Goal: Find specific page/section: Find specific page/section

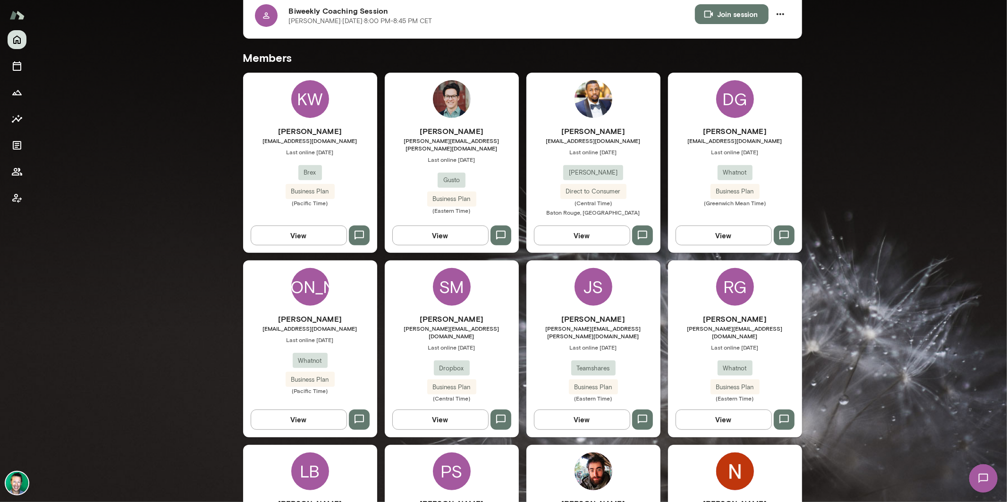
scroll to position [314, 0]
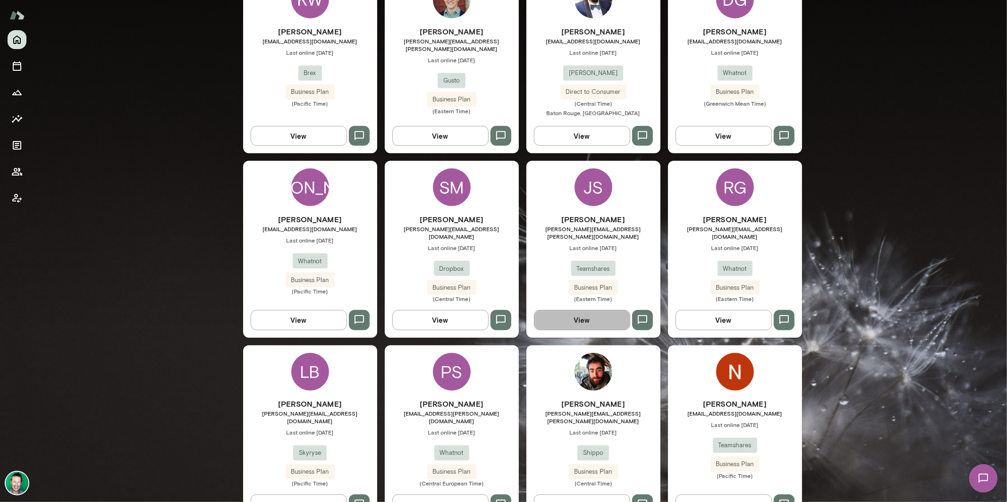
click at [571, 312] on button "View" at bounding box center [582, 320] width 96 height 20
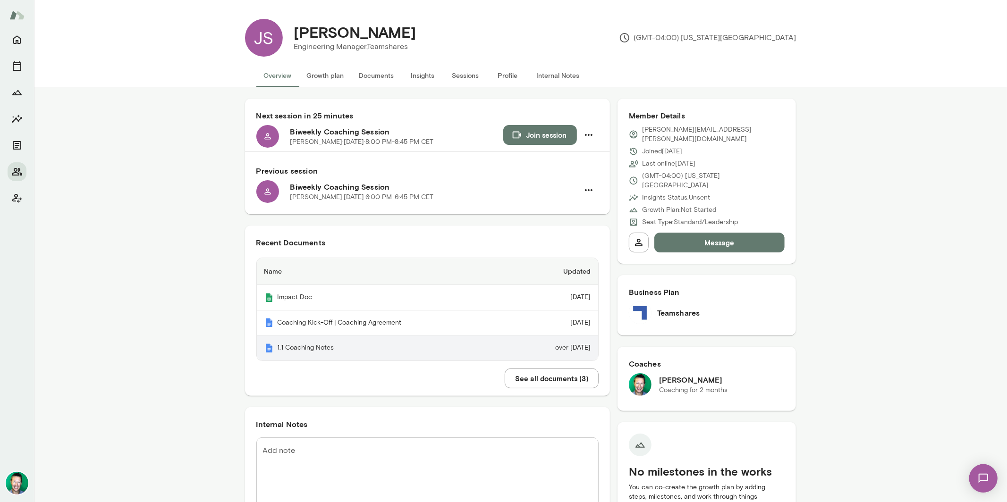
click at [295, 348] on th "1:1 Coaching Notes" at bounding box center [385, 348] width 256 height 25
click at [14, 42] on icon "Home" at bounding box center [17, 40] width 8 height 8
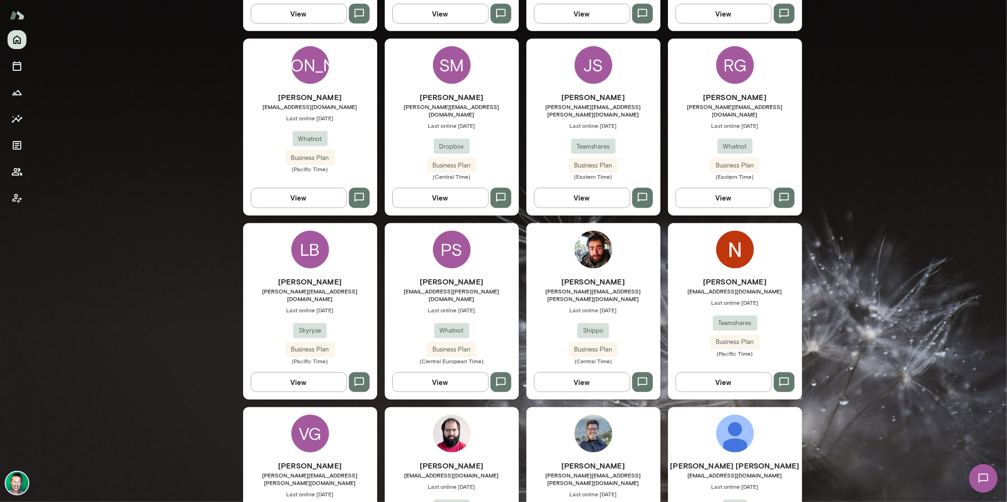
scroll to position [439, 0]
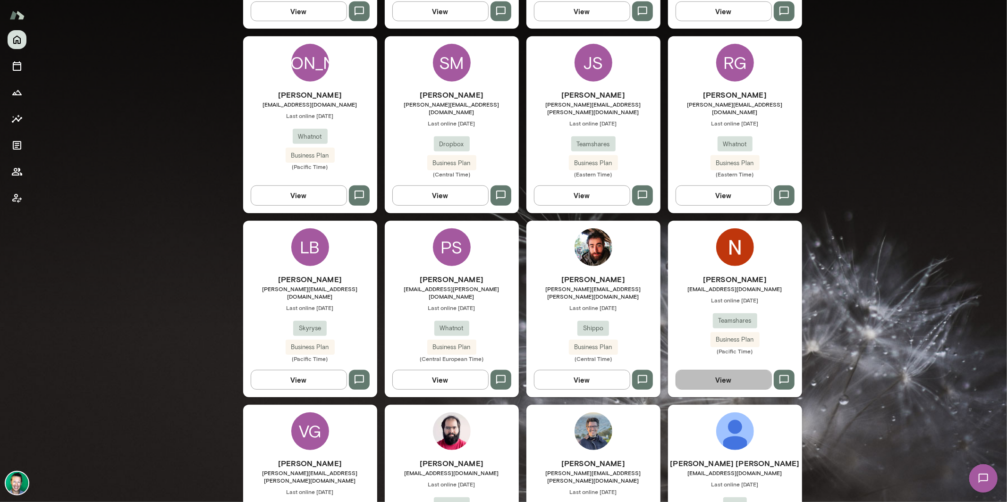
click at [737, 370] on button "View" at bounding box center [724, 380] width 96 height 20
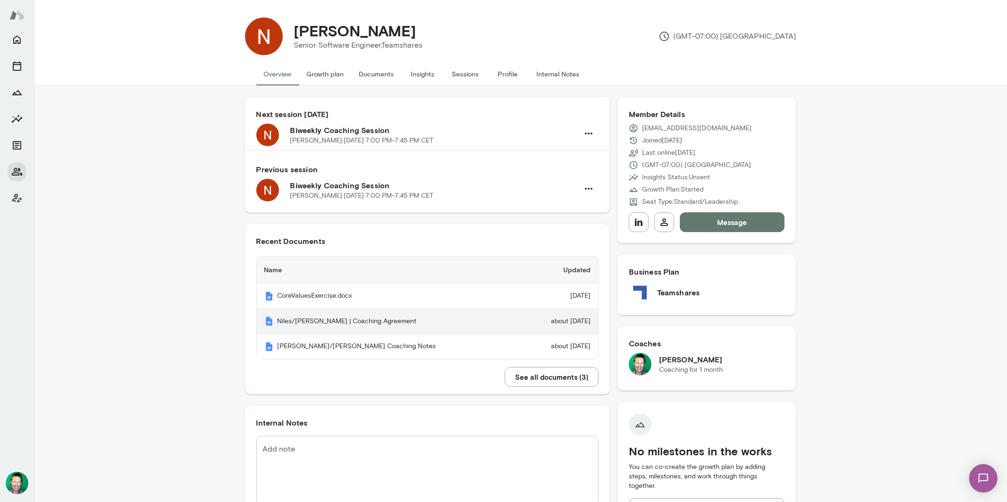
scroll to position [2, 0]
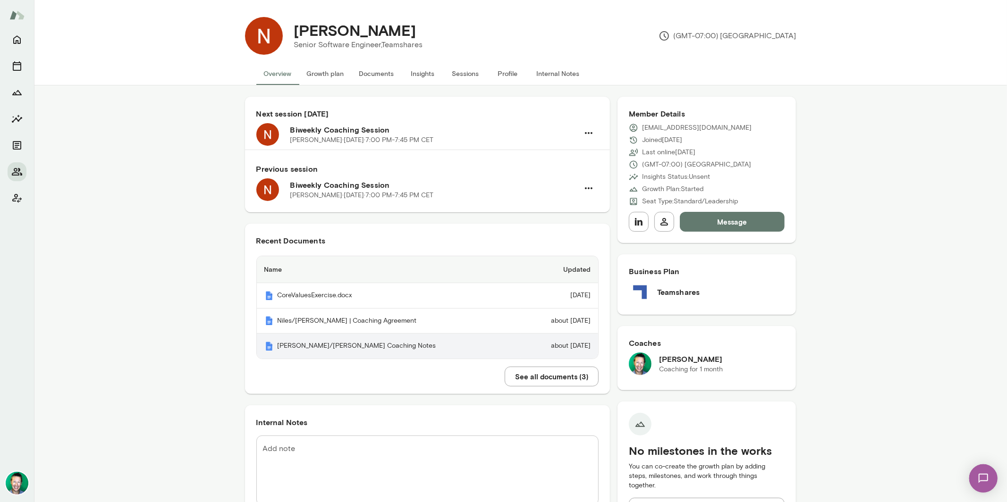
click at [335, 346] on th "[PERSON_NAME]/[PERSON_NAME] Coaching Notes" at bounding box center [389, 346] width 264 height 25
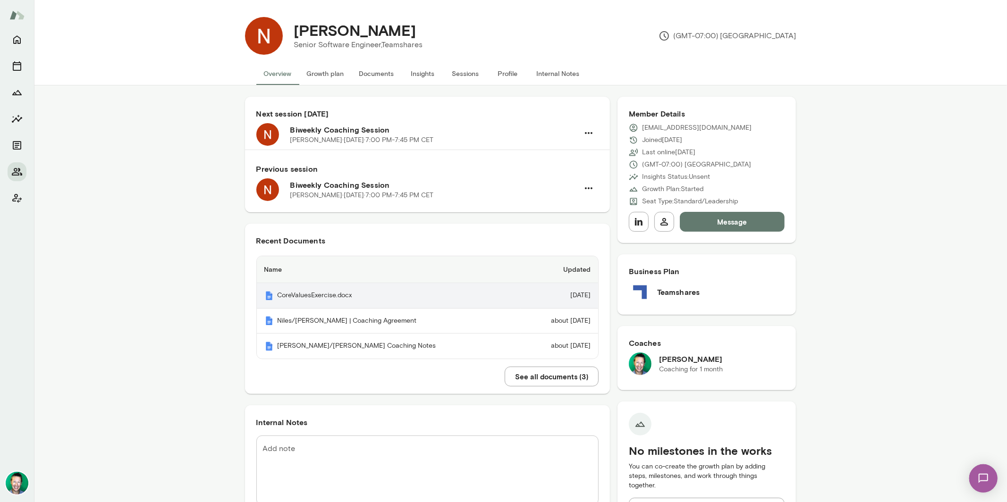
scroll to position [0, 0]
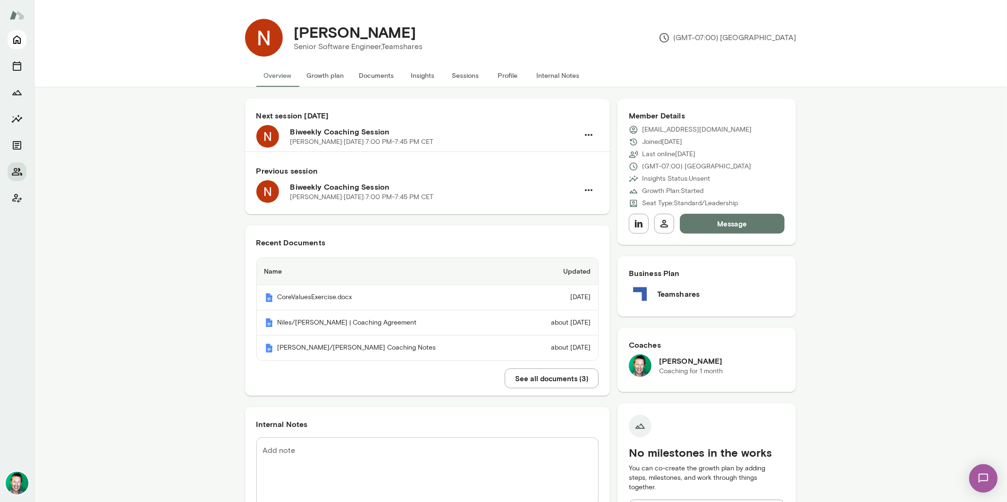
click at [20, 41] on icon "Home" at bounding box center [17, 40] width 8 height 8
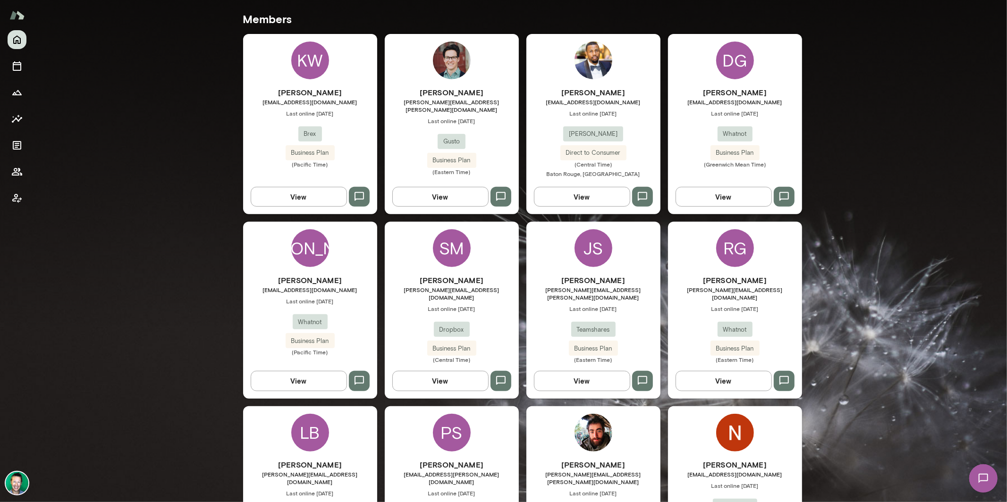
scroll to position [254, 0]
click at [583, 379] on button "View" at bounding box center [582, 381] width 96 height 20
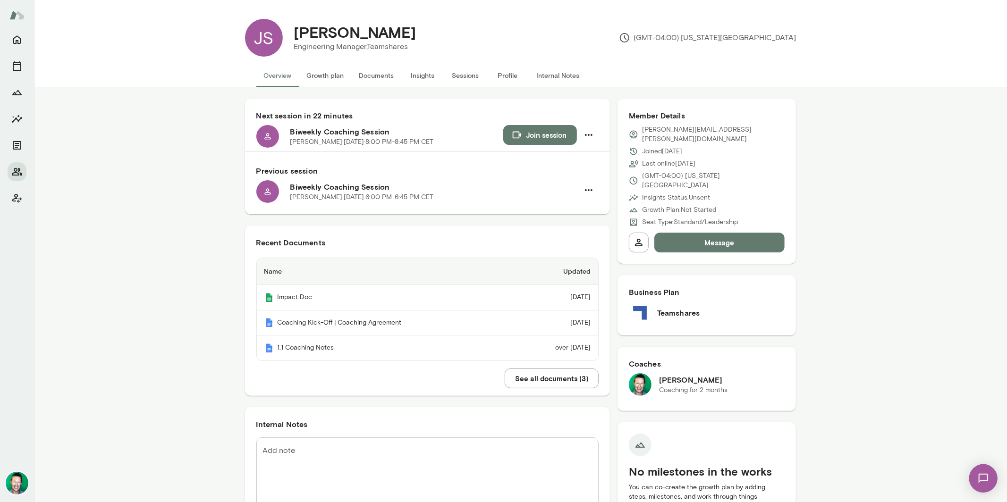
click at [554, 383] on button "See all documents ( 3 )" at bounding box center [552, 379] width 94 height 20
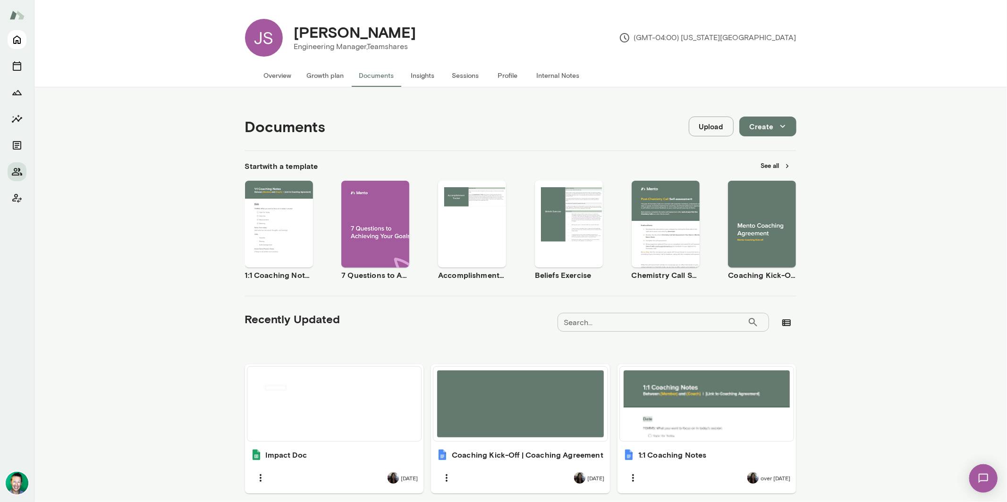
click at [19, 41] on icon "Home" at bounding box center [16, 39] width 11 height 11
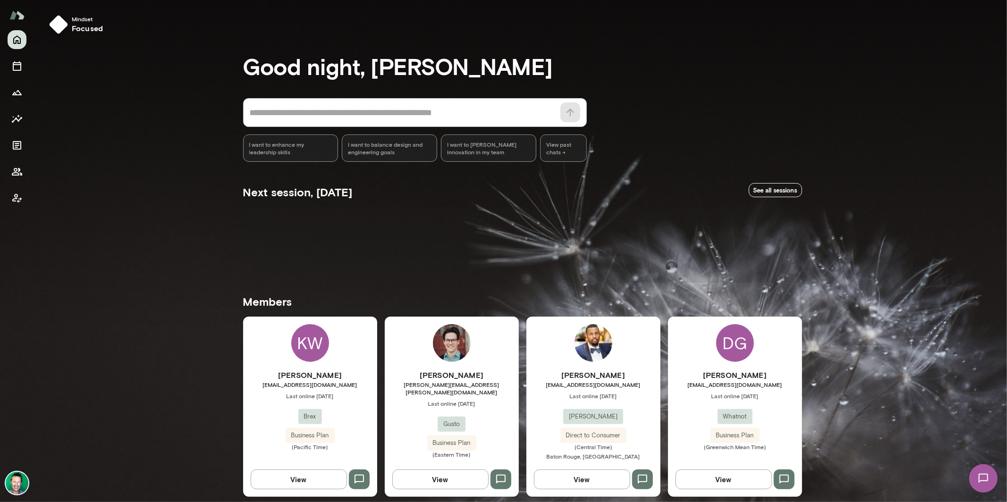
click at [318, 119] on div "* ​ ​" at bounding box center [415, 112] width 344 height 29
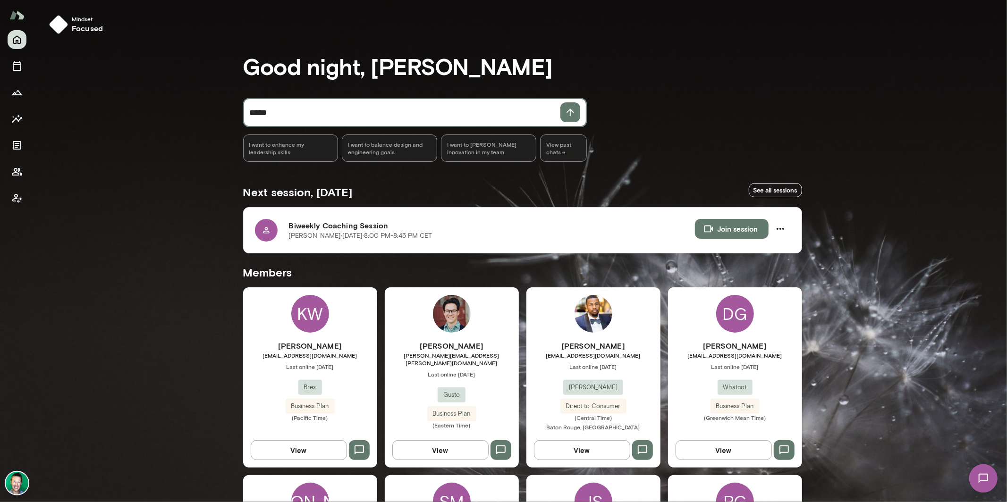
type textarea "*****"
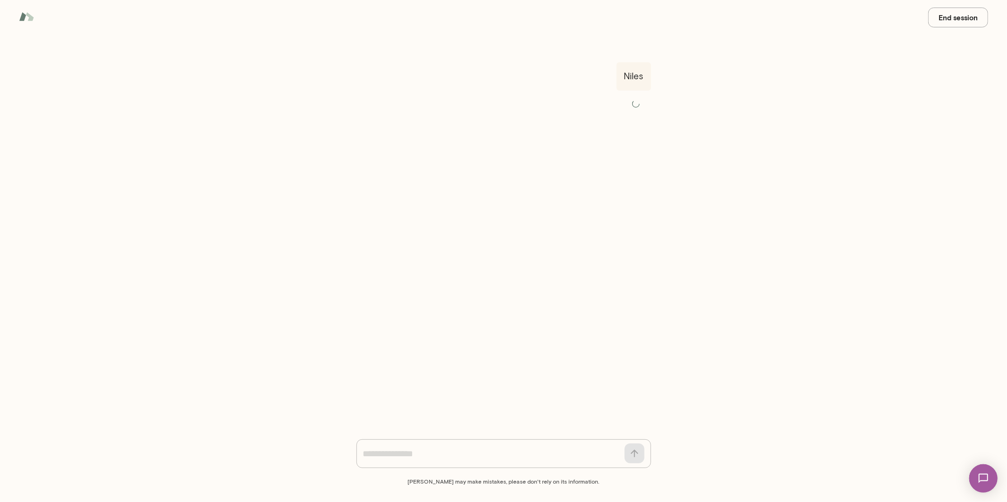
scroll to position [1, 0]
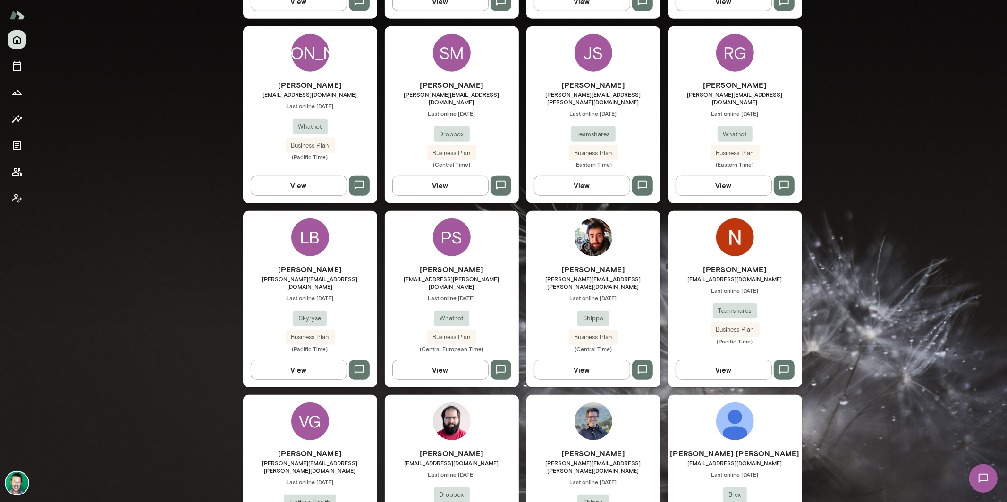
scroll to position [585, 0]
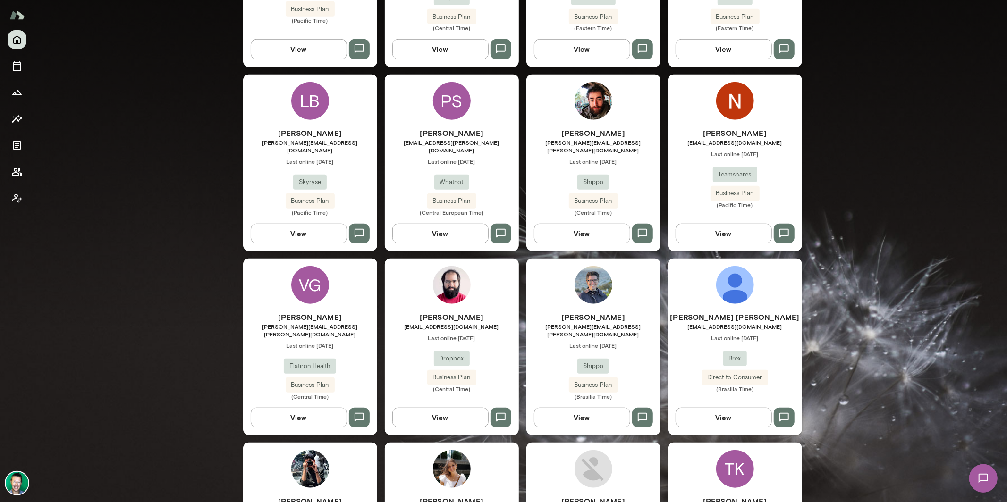
click at [710, 224] on button "View" at bounding box center [724, 234] width 96 height 20
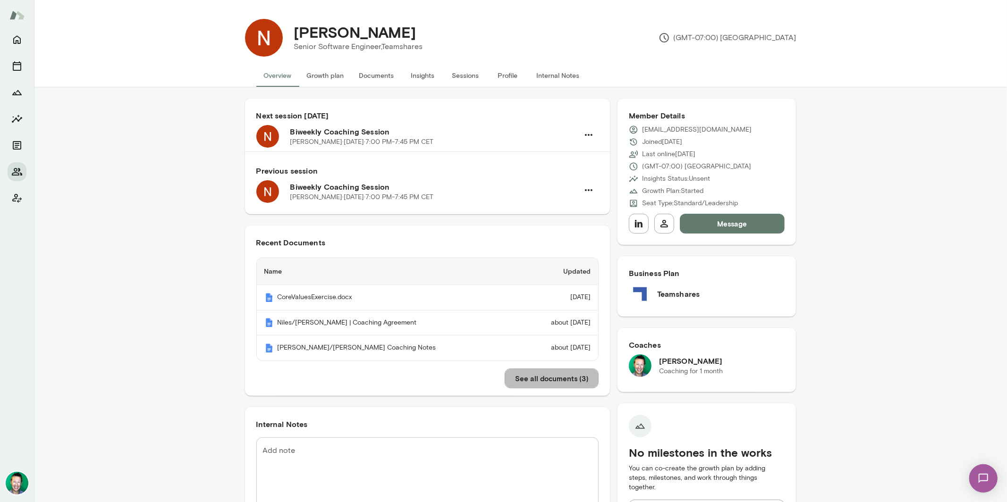
click at [562, 383] on button "See all documents ( 3 )" at bounding box center [552, 379] width 94 height 20
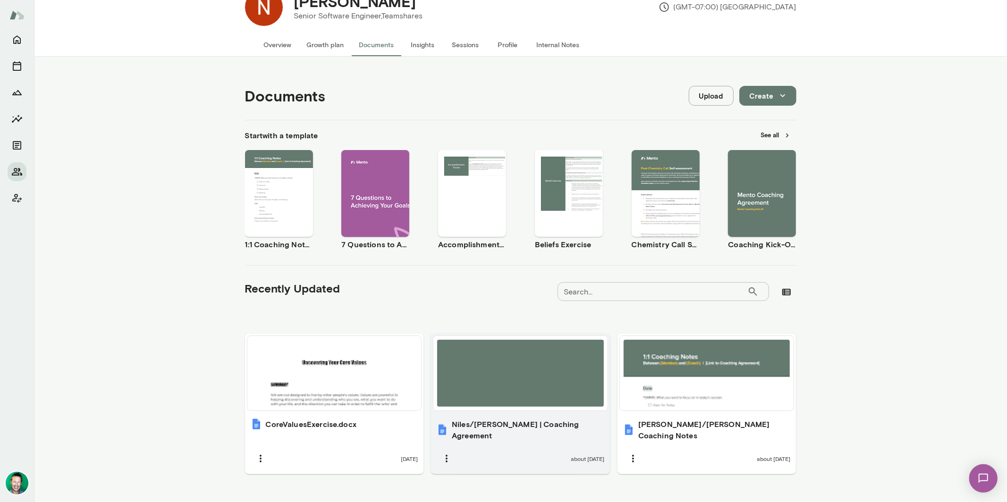
scroll to position [36, 0]
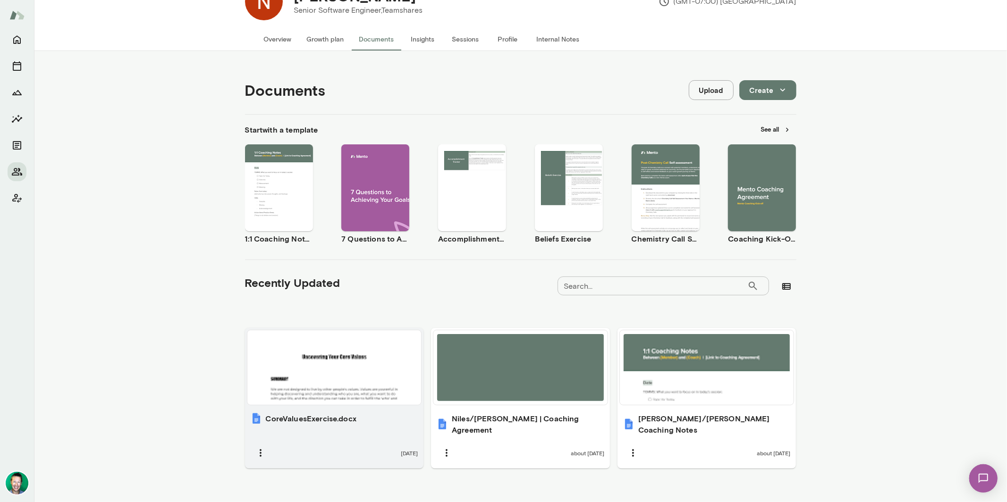
click at [310, 343] on div at bounding box center [334, 367] width 167 height 67
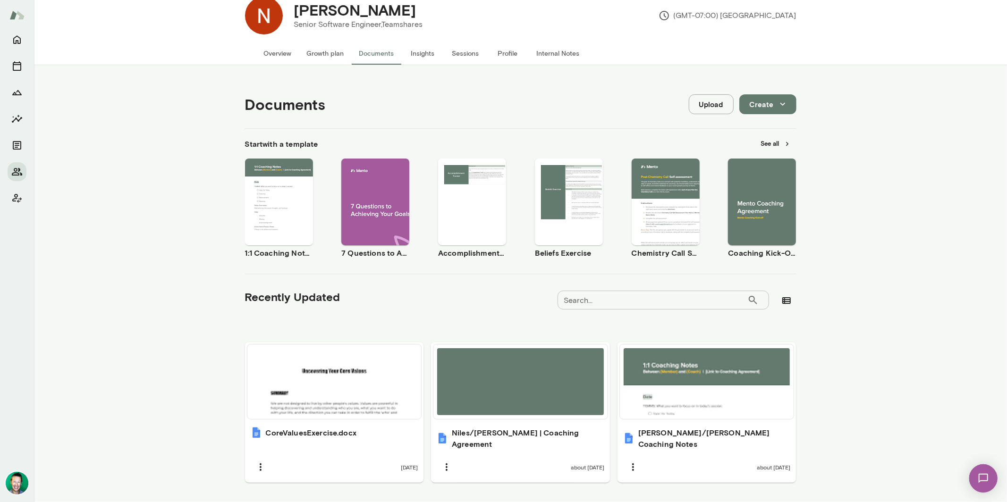
scroll to position [0, 0]
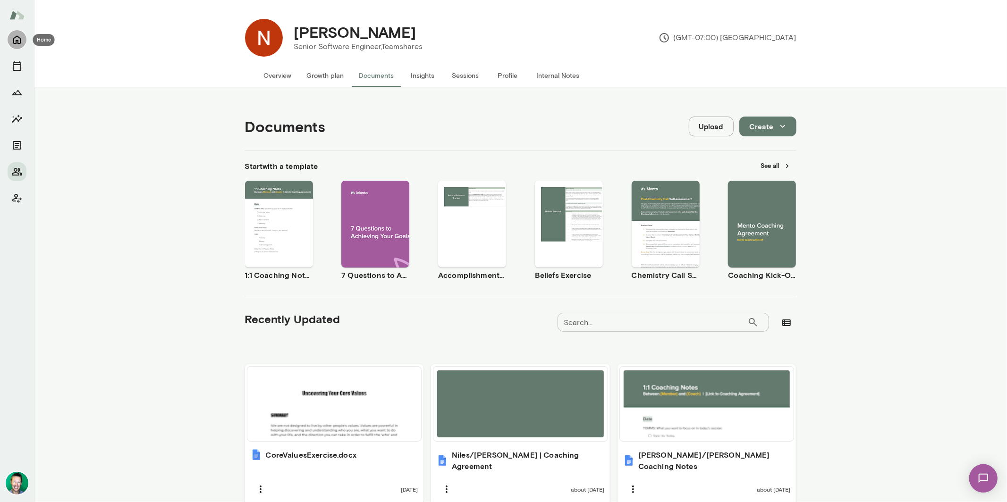
click at [18, 38] on icon "Home" at bounding box center [16, 39] width 11 height 11
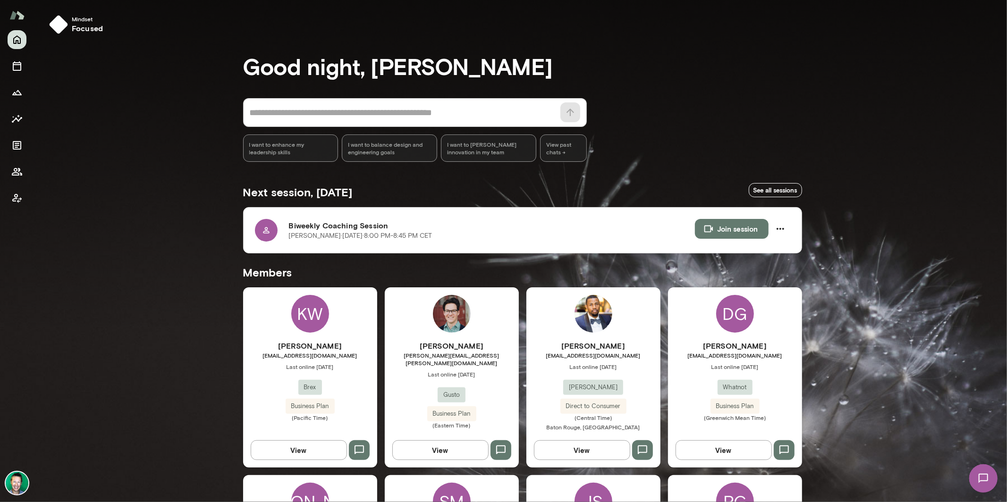
click at [309, 104] on div "* ​ ​" at bounding box center [415, 112] width 344 height 29
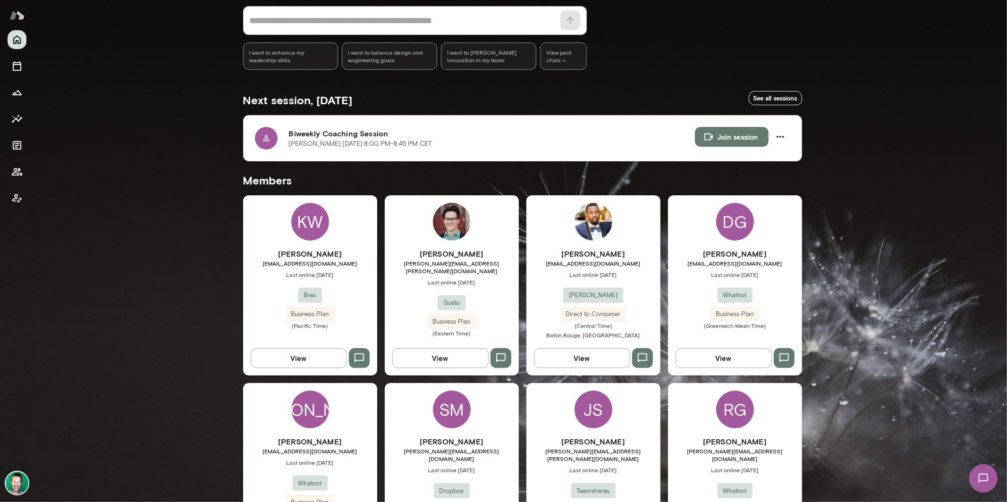
scroll to position [295, 0]
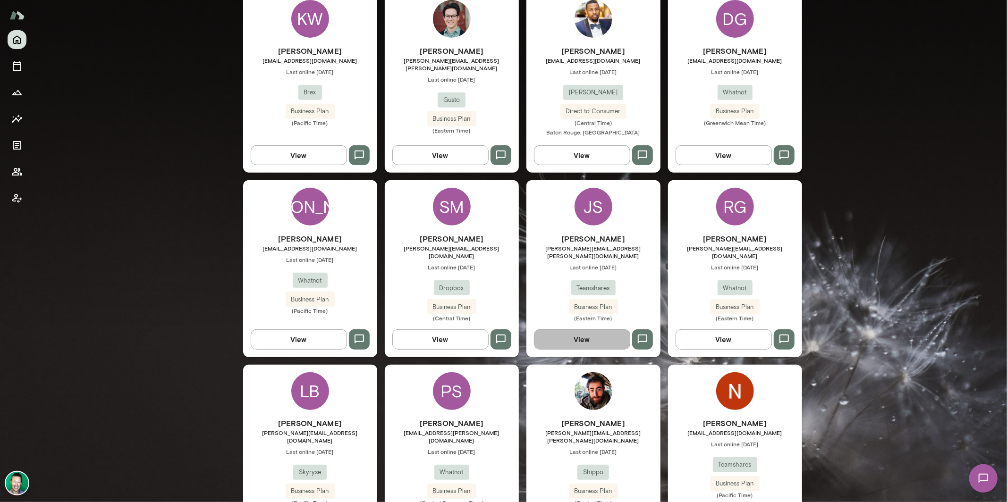
click at [577, 331] on button "View" at bounding box center [582, 339] width 96 height 20
